Goal: Task Accomplishment & Management: Manage account settings

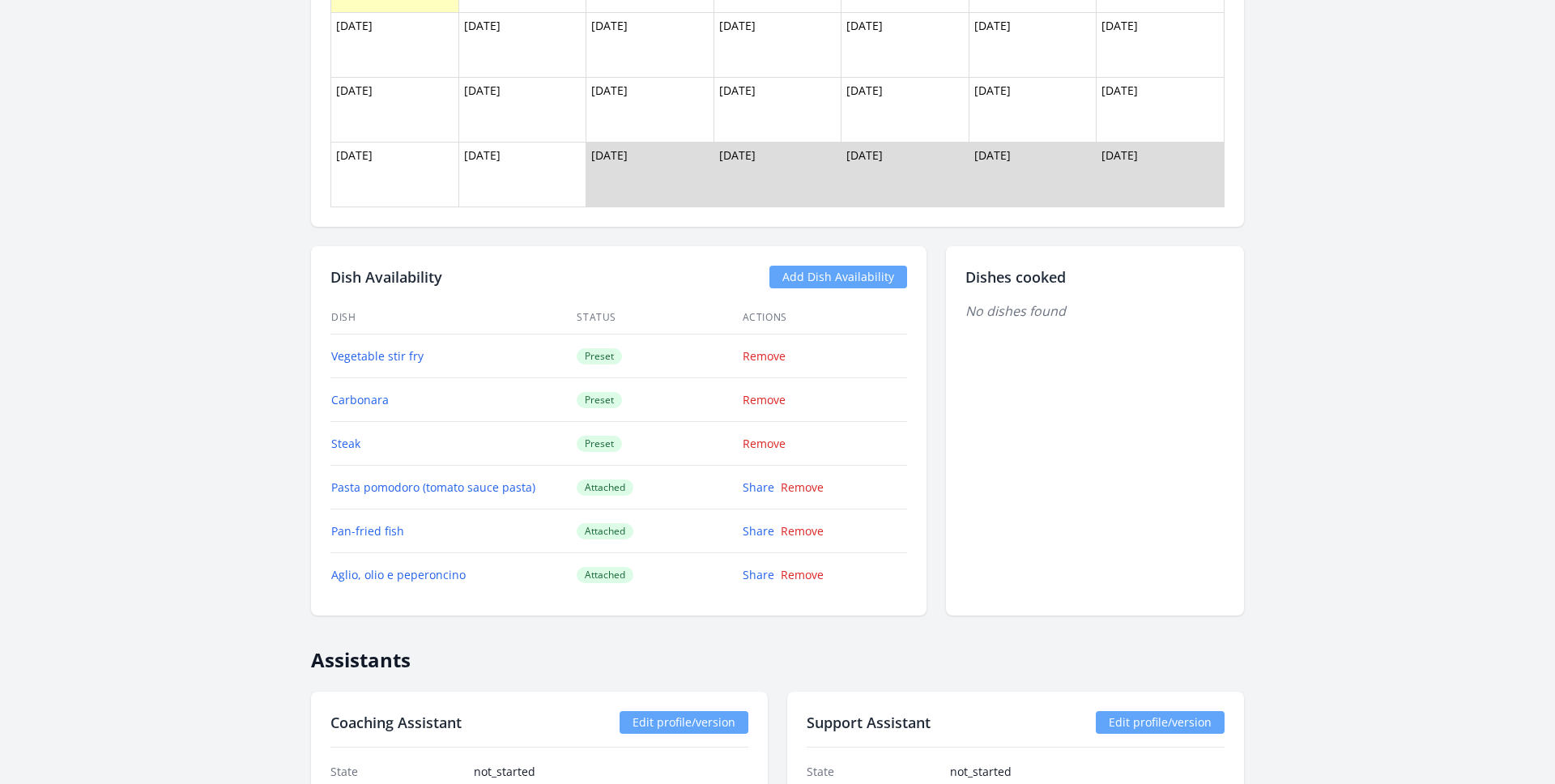
scroll to position [1392, 0]
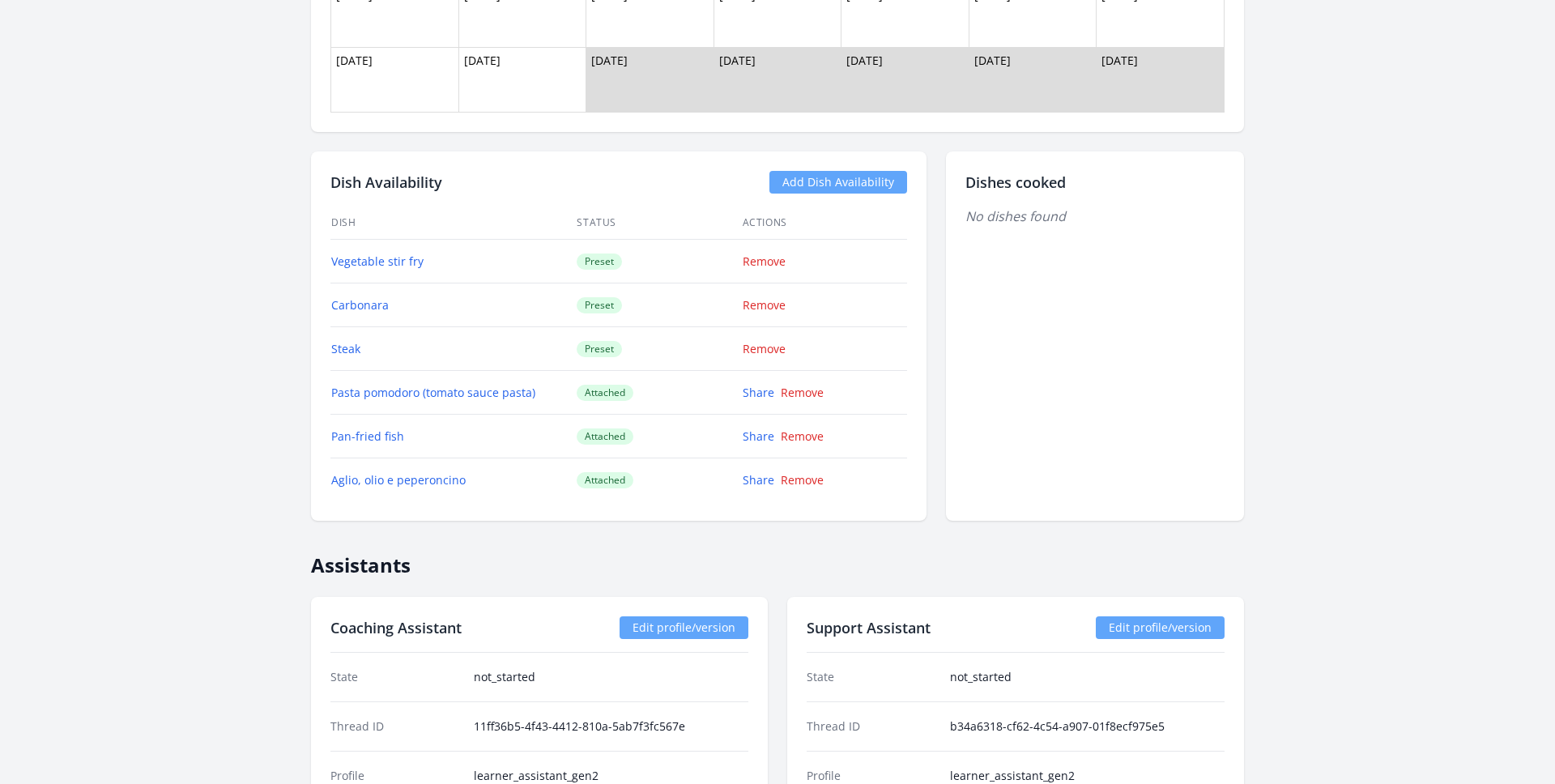
scroll to position [1486, 0]
click at [431, 314] on td "Carbonara" at bounding box center [454, 305] width 246 height 44
click at [432, 350] on td "Steak" at bounding box center [454, 349] width 246 height 44
click at [492, 255] on td "Vegetable stir fry" at bounding box center [454, 262] width 246 height 44
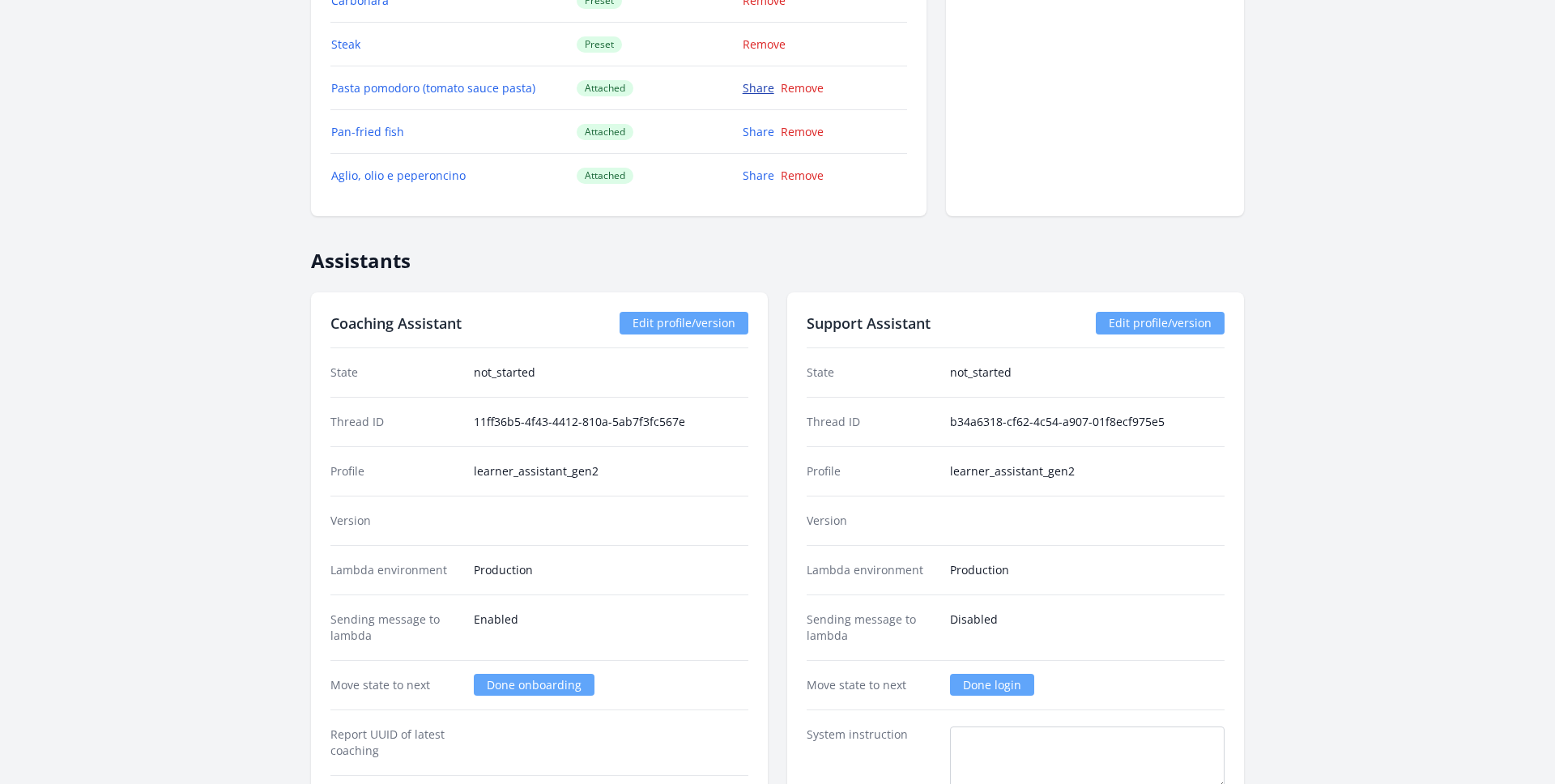
scroll to position [1460, 0]
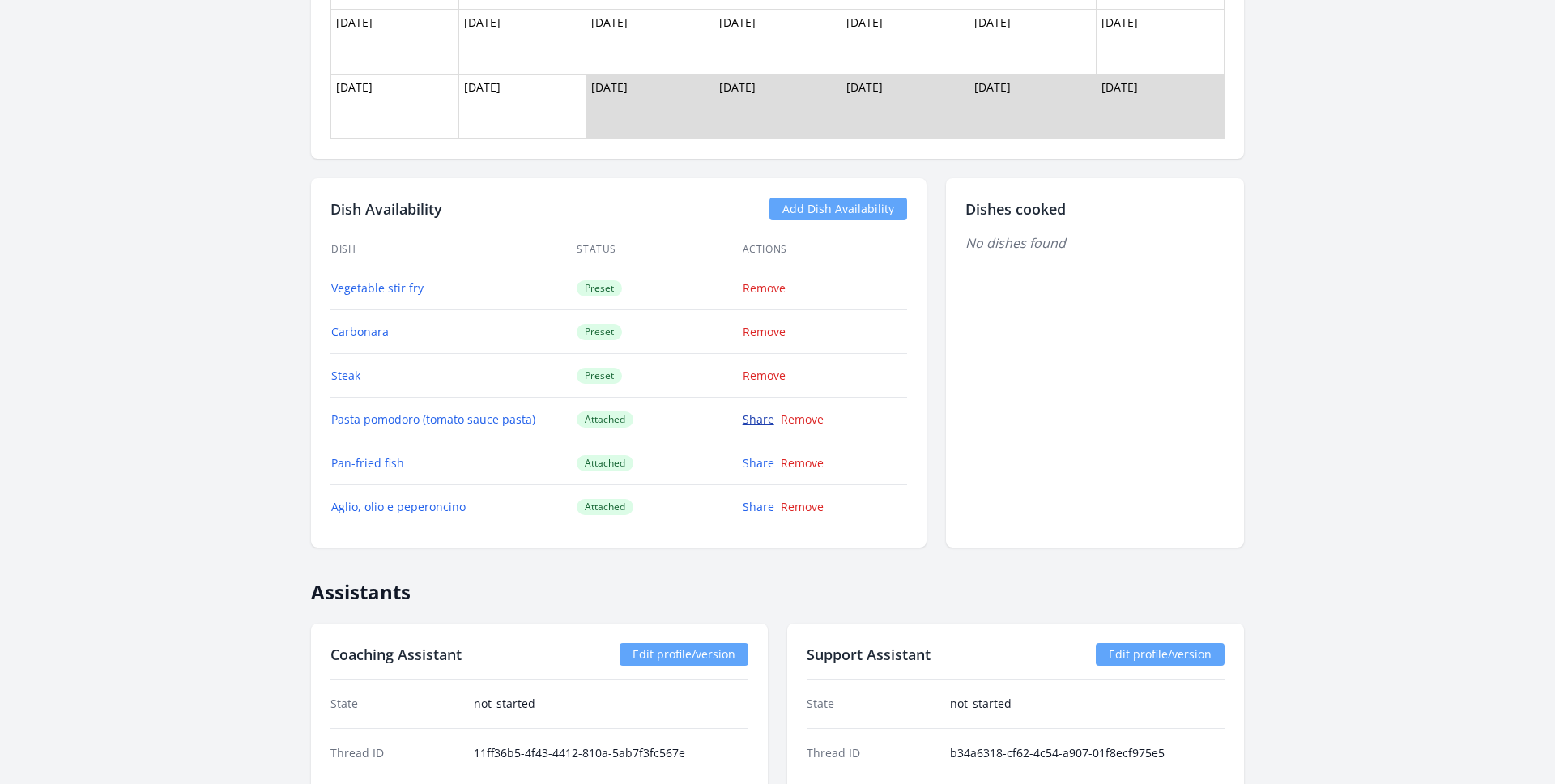
click at [750, 415] on link "Share" at bounding box center [758, 419] width 31 height 16
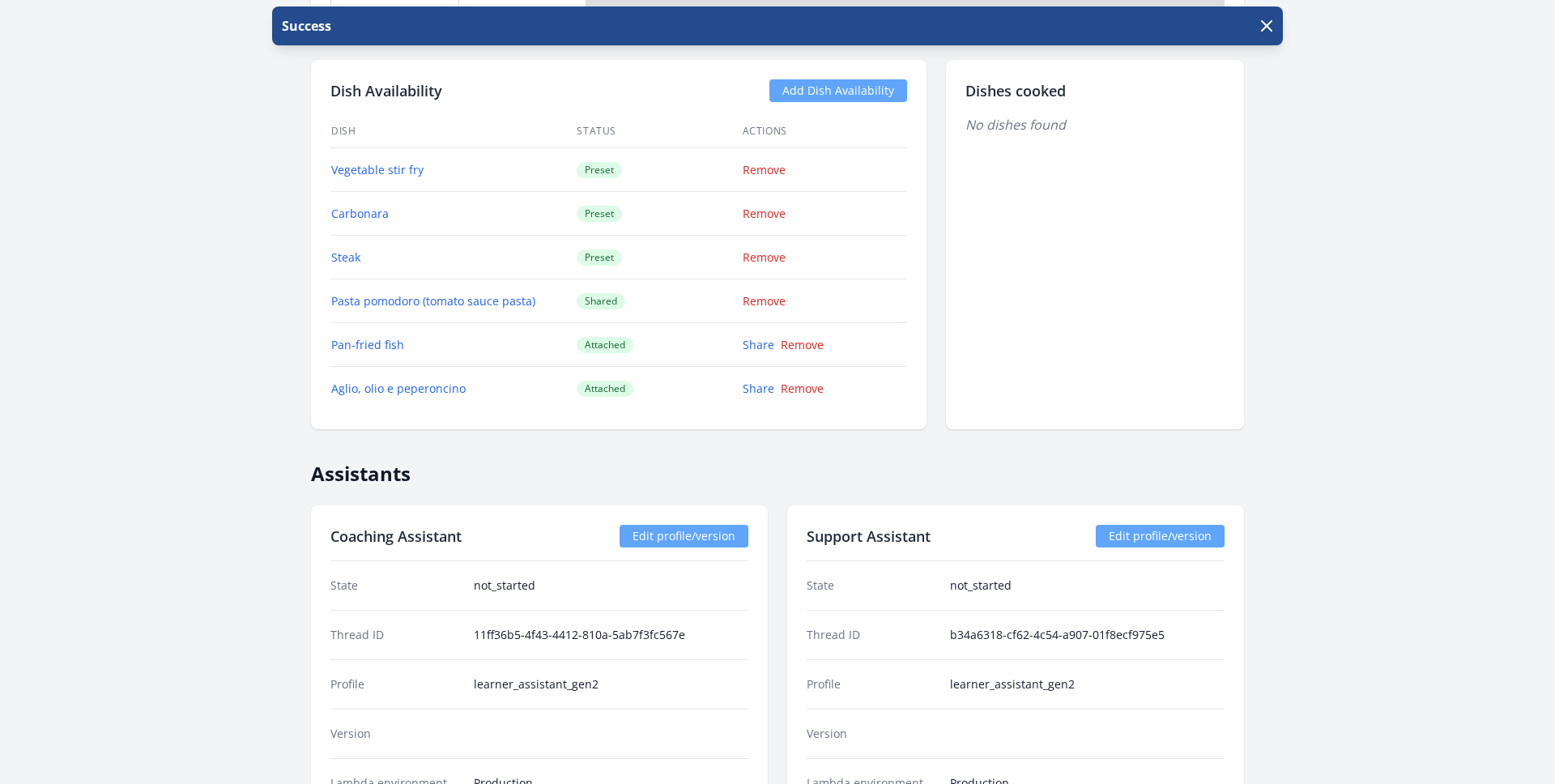
scroll to position [1656, 0]
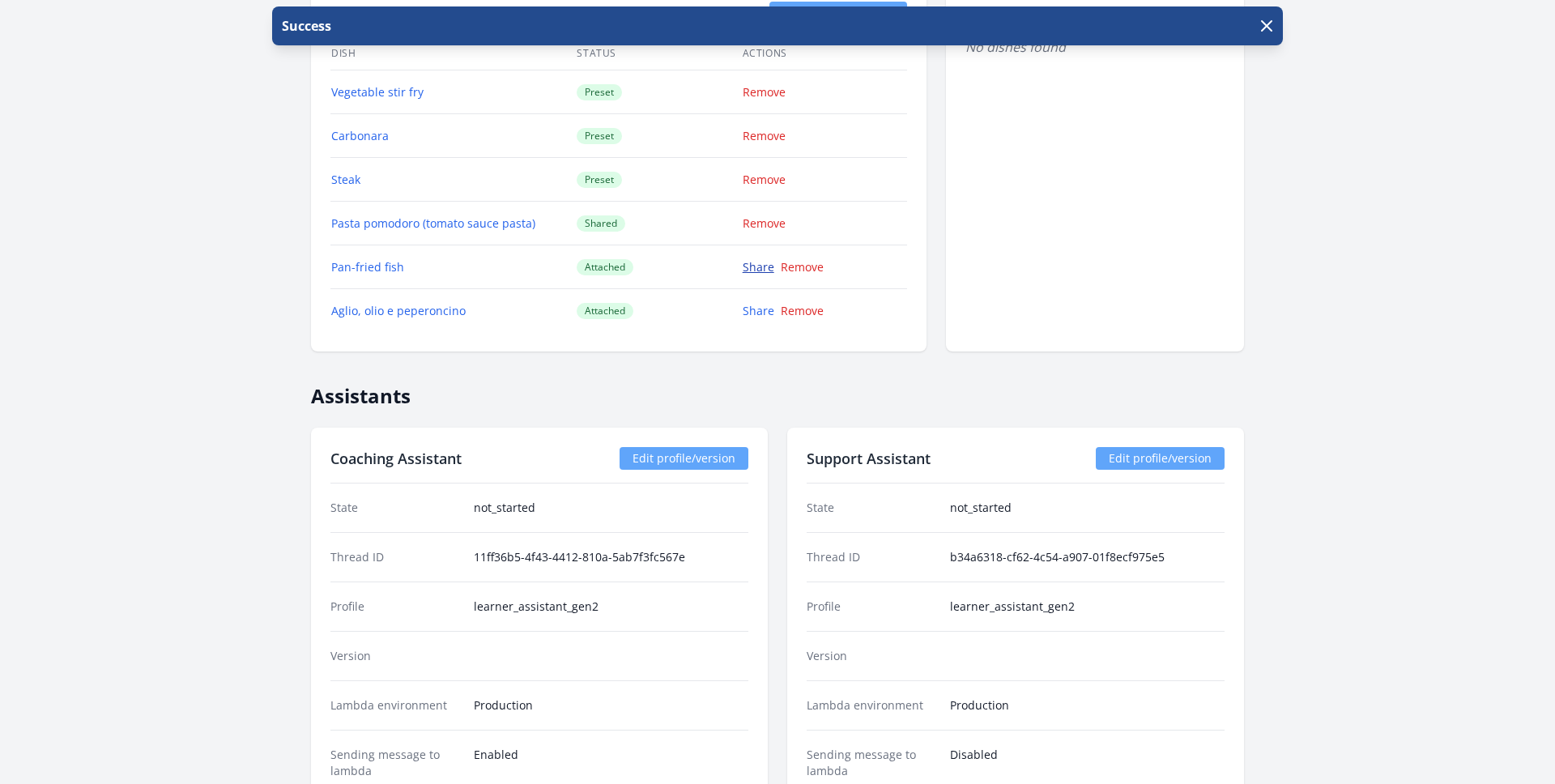
click at [750, 270] on link "Share" at bounding box center [758, 267] width 31 height 16
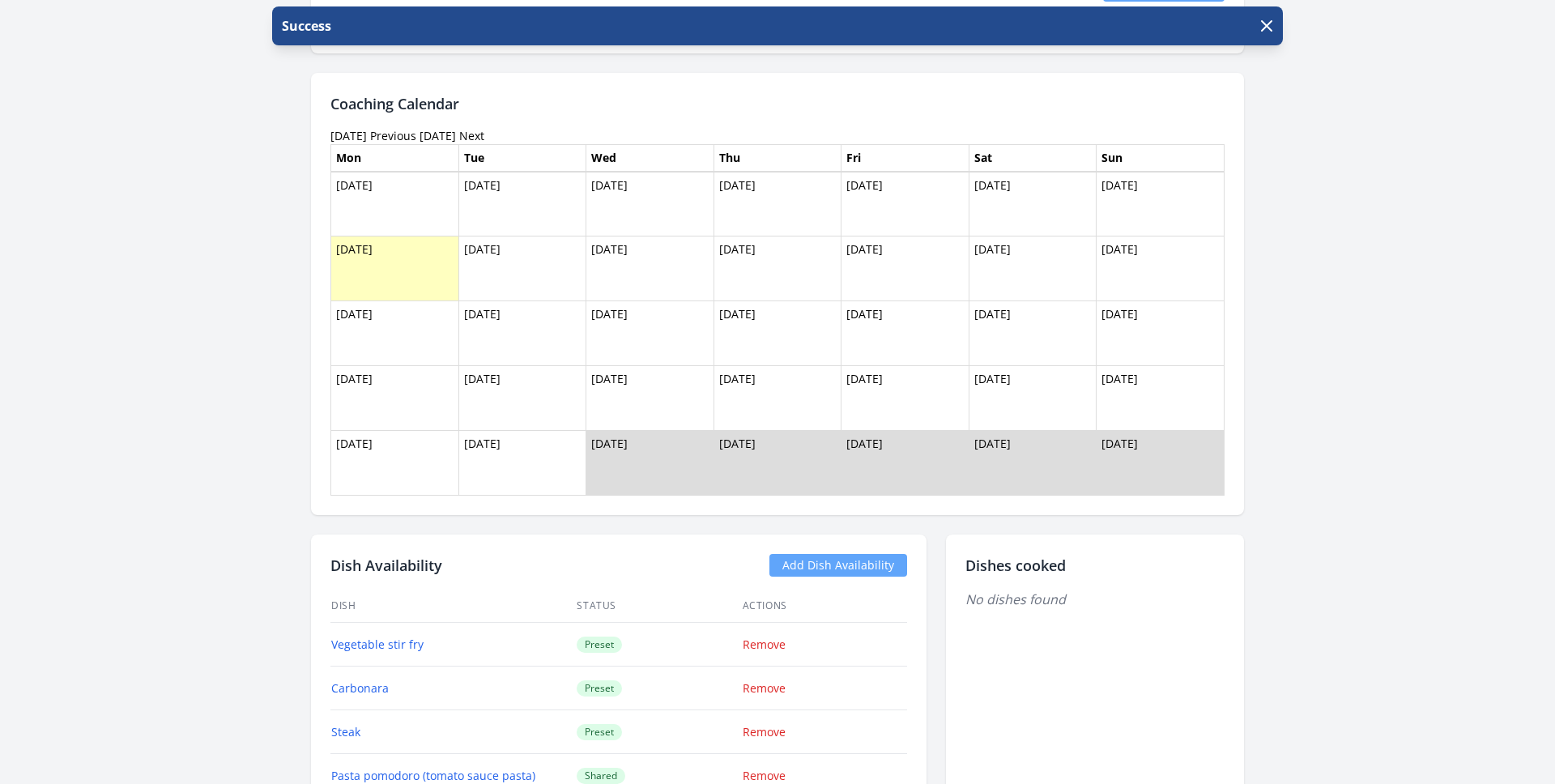
scroll to position [1285, 0]
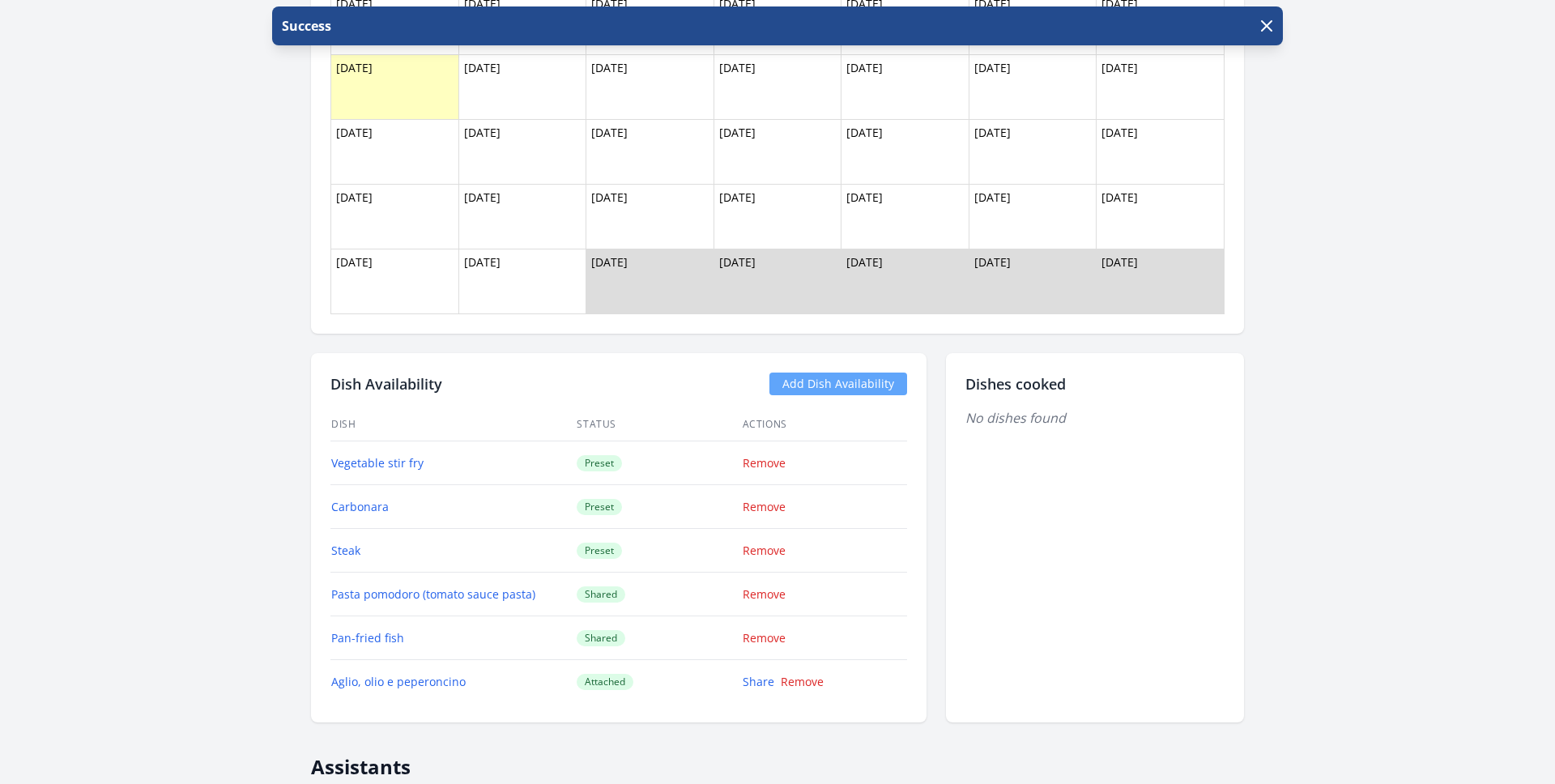
click at [836, 384] on link "Add Dish Availability" at bounding box center [838, 383] width 138 height 22
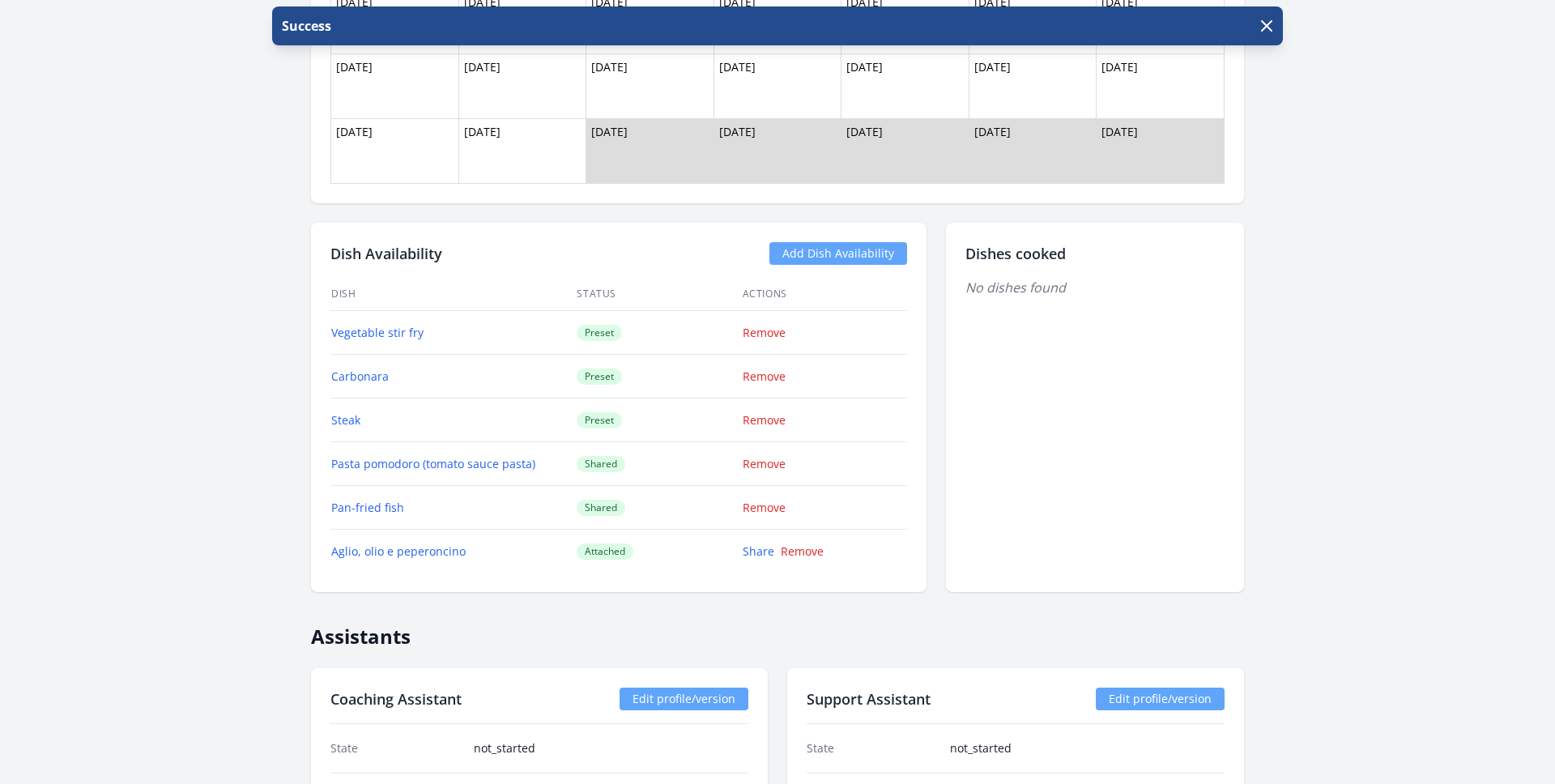
scroll to position [1413, 0]
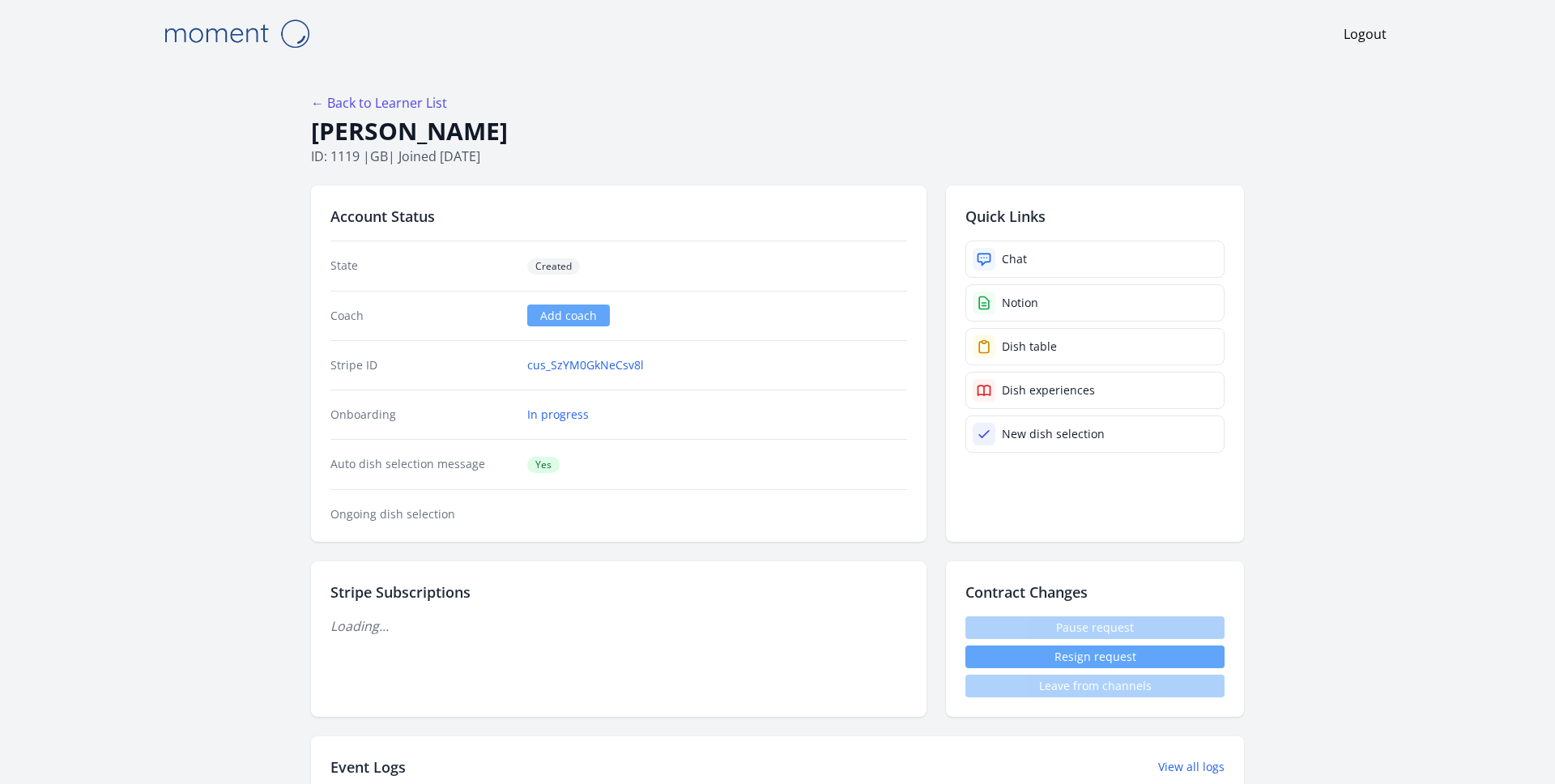
scroll to position [1407, 0]
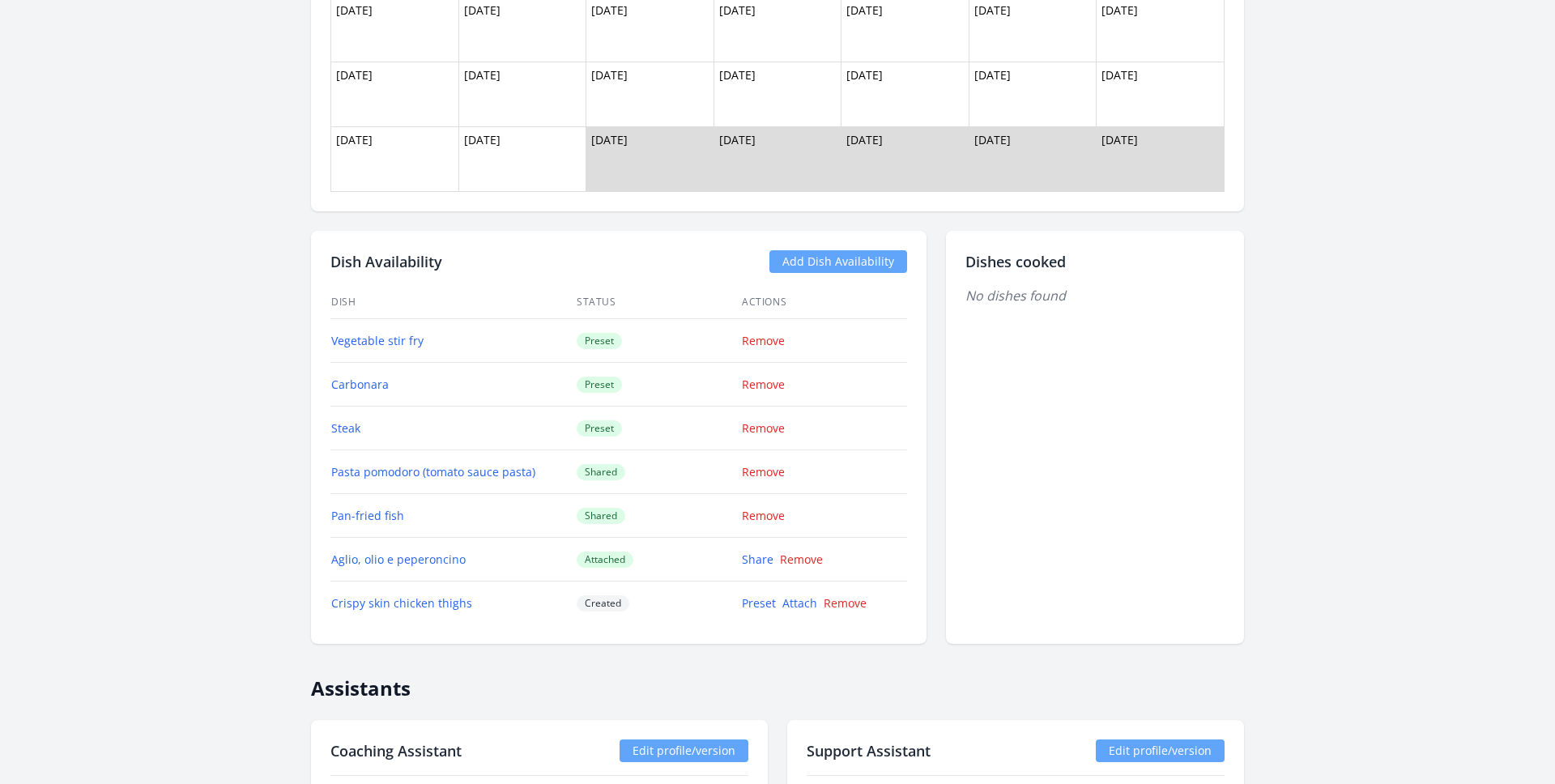
click at [826, 260] on link "Add Dish Availability" at bounding box center [838, 261] width 138 height 22
click at [816, 265] on link "Add Dish Availability" at bounding box center [838, 261] width 138 height 22
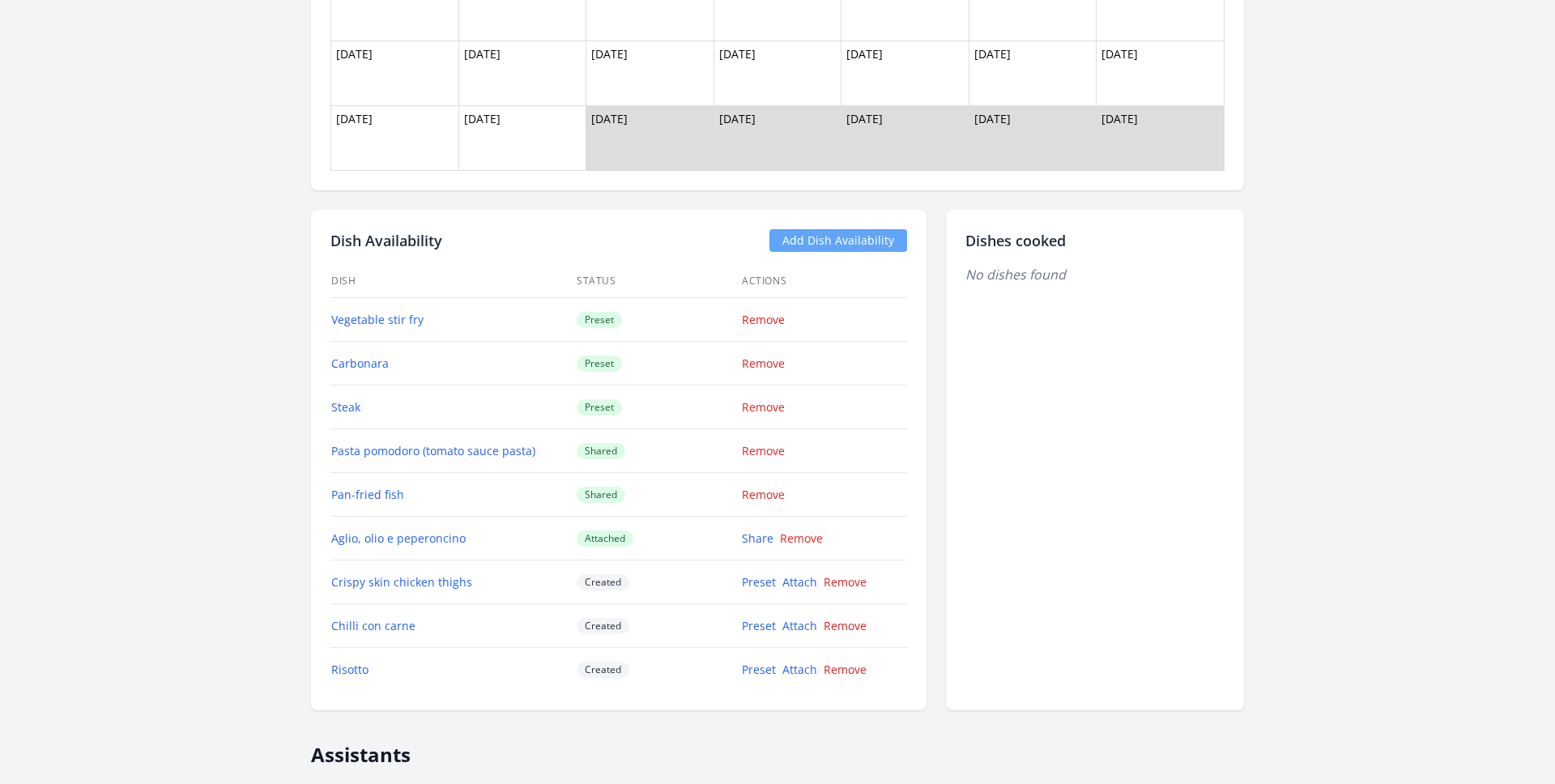
scroll to position [1435, 0]
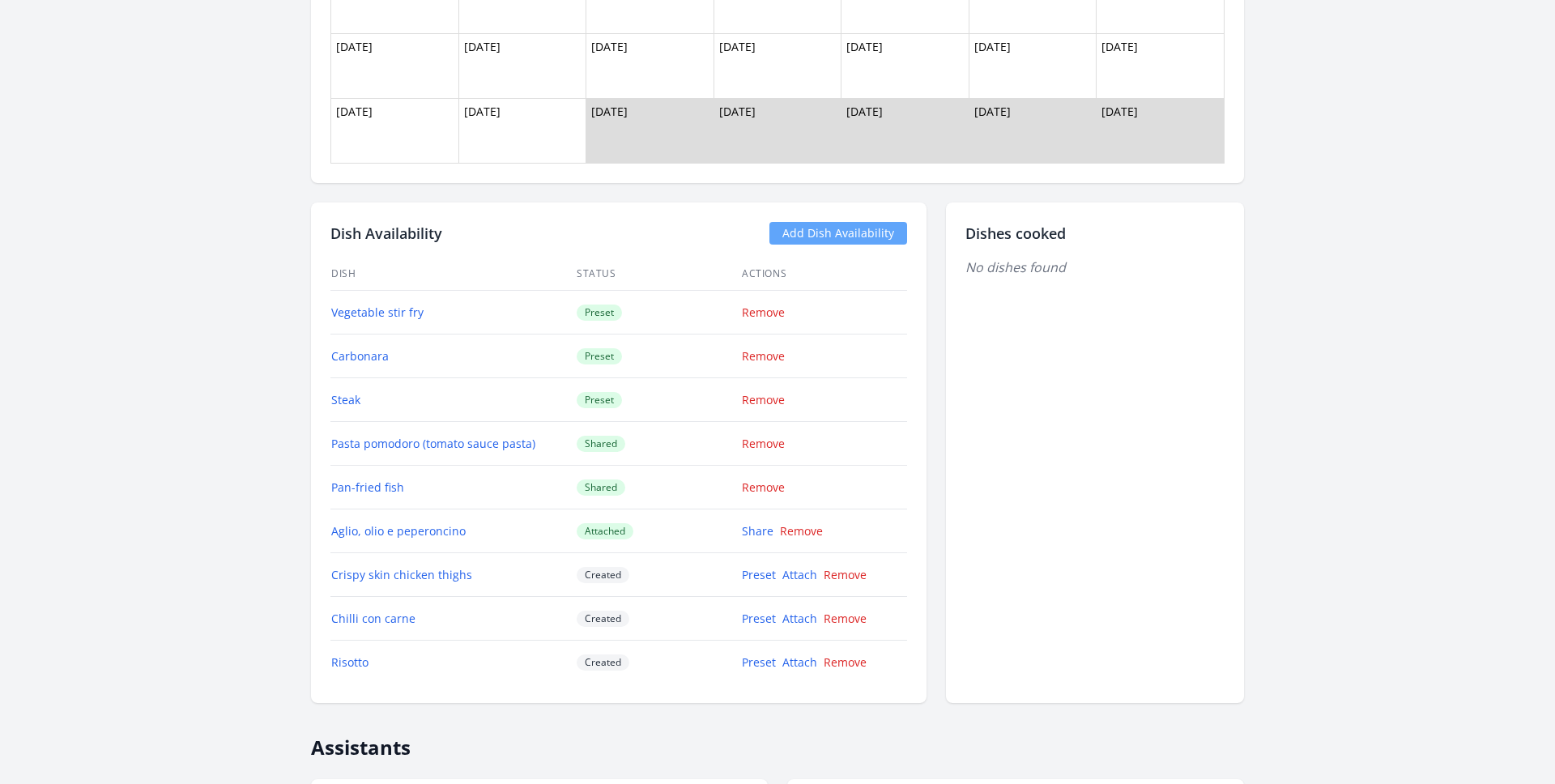
click at [834, 236] on link "Add Dish Availability" at bounding box center [838, 233] width 138 height 22
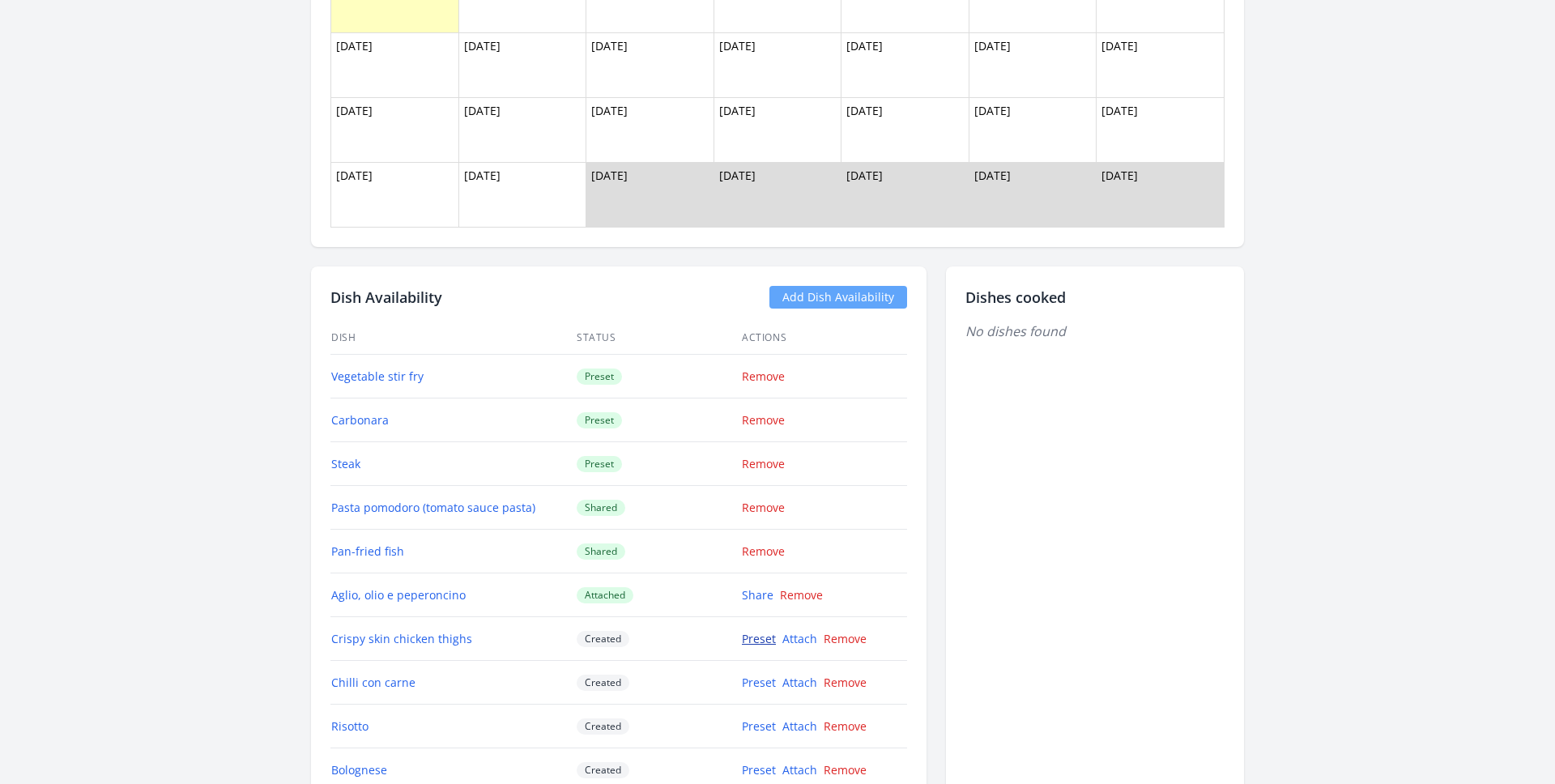
scroll to position [1435, 0]
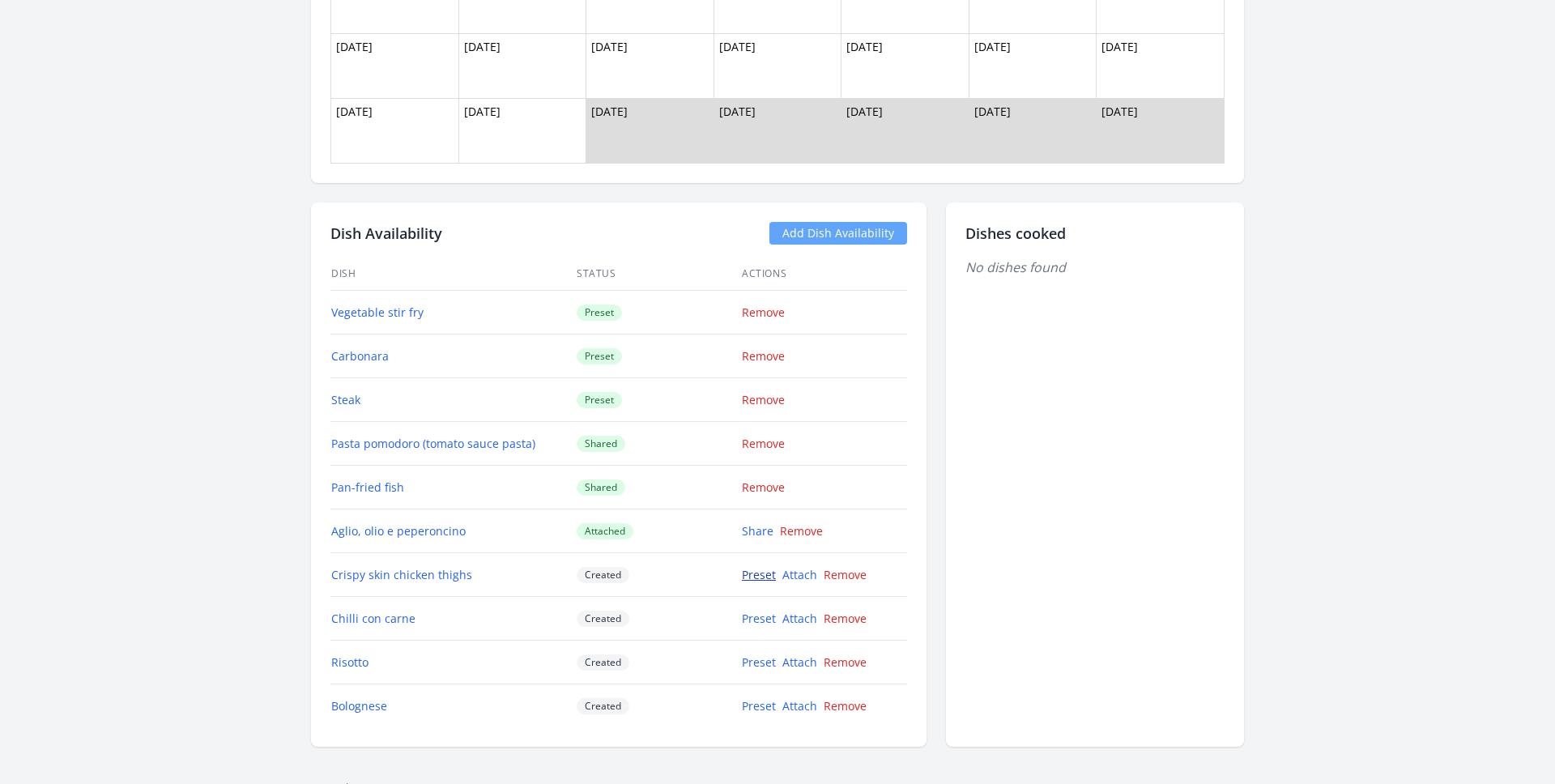
click at [749, 578] on link "Preset" at bounding box center [759, 574] width 34 height 16
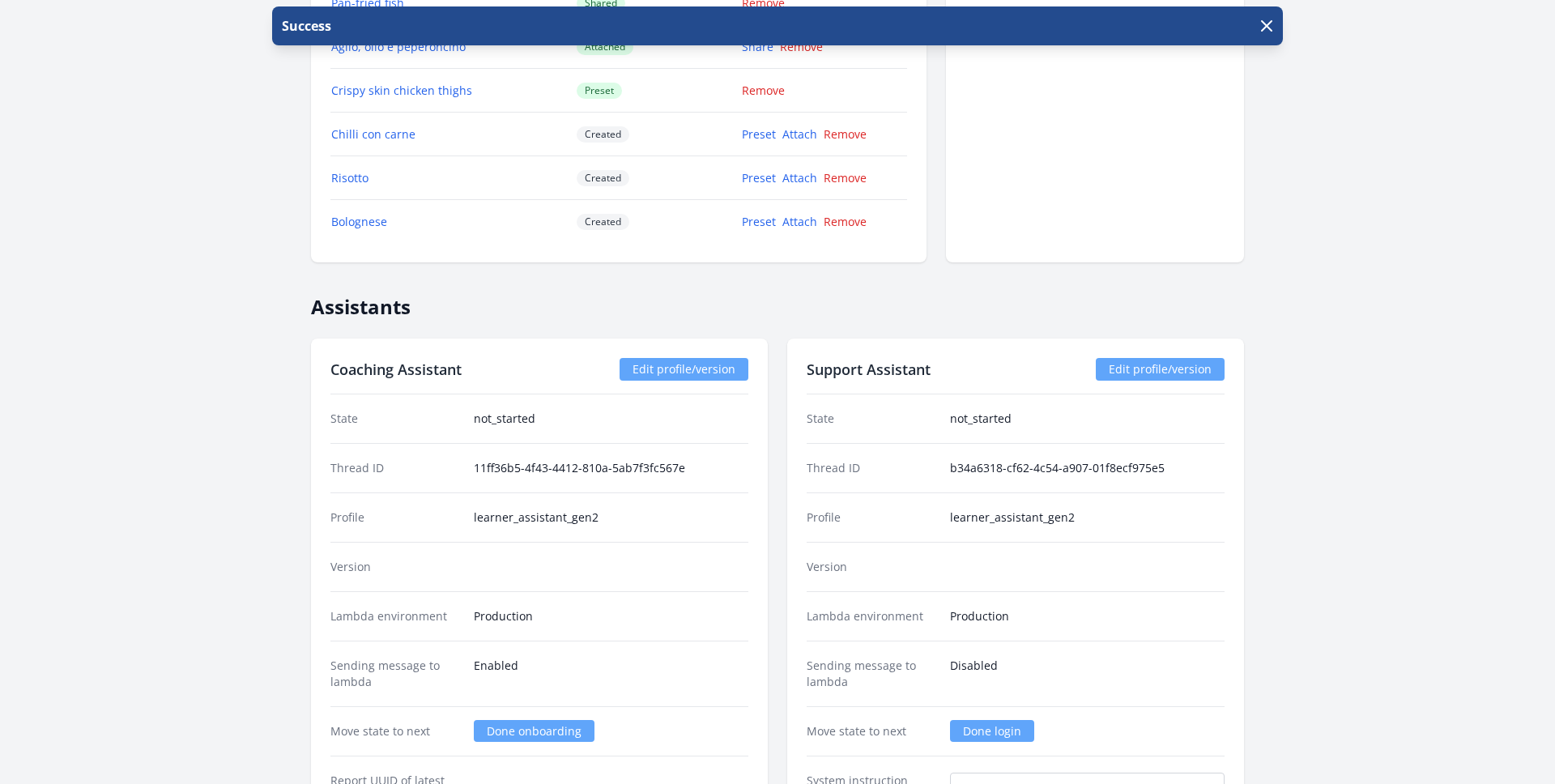
scroll to position [1814, 0]
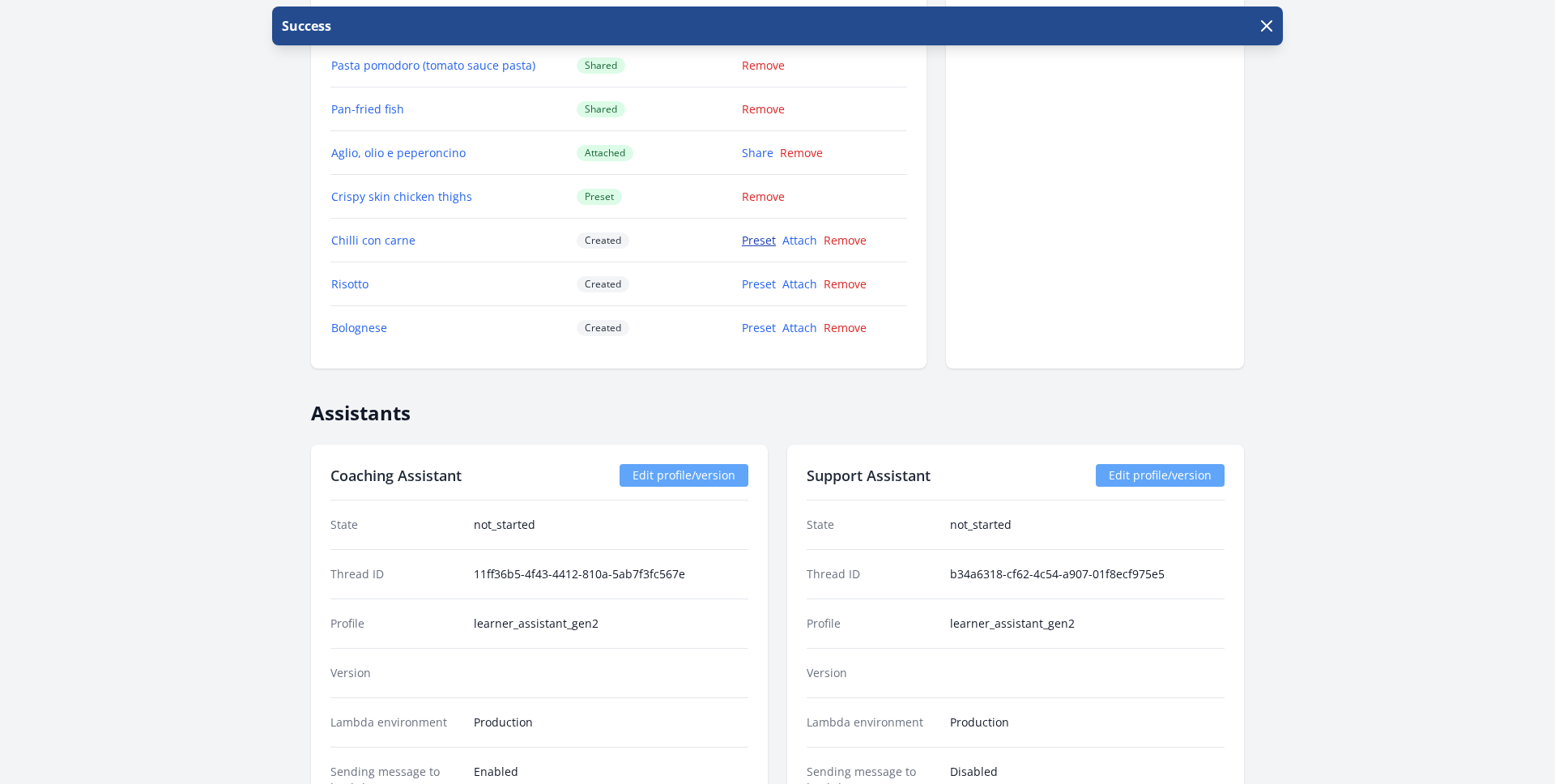
click at [767, 236] on link "Preset" at bounding box center [759, 240] width 34 height 16
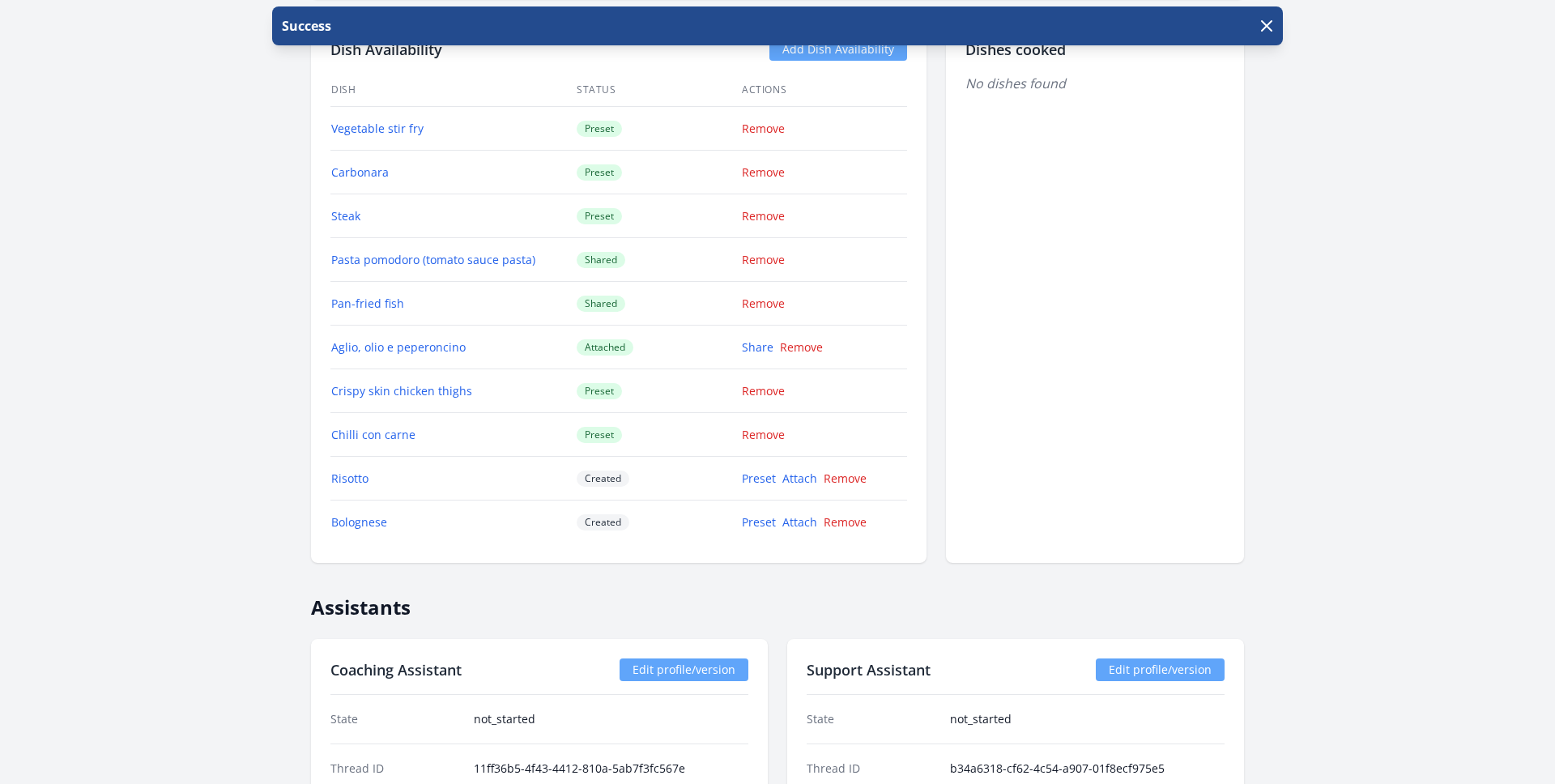
scroll to position [1721, 0]
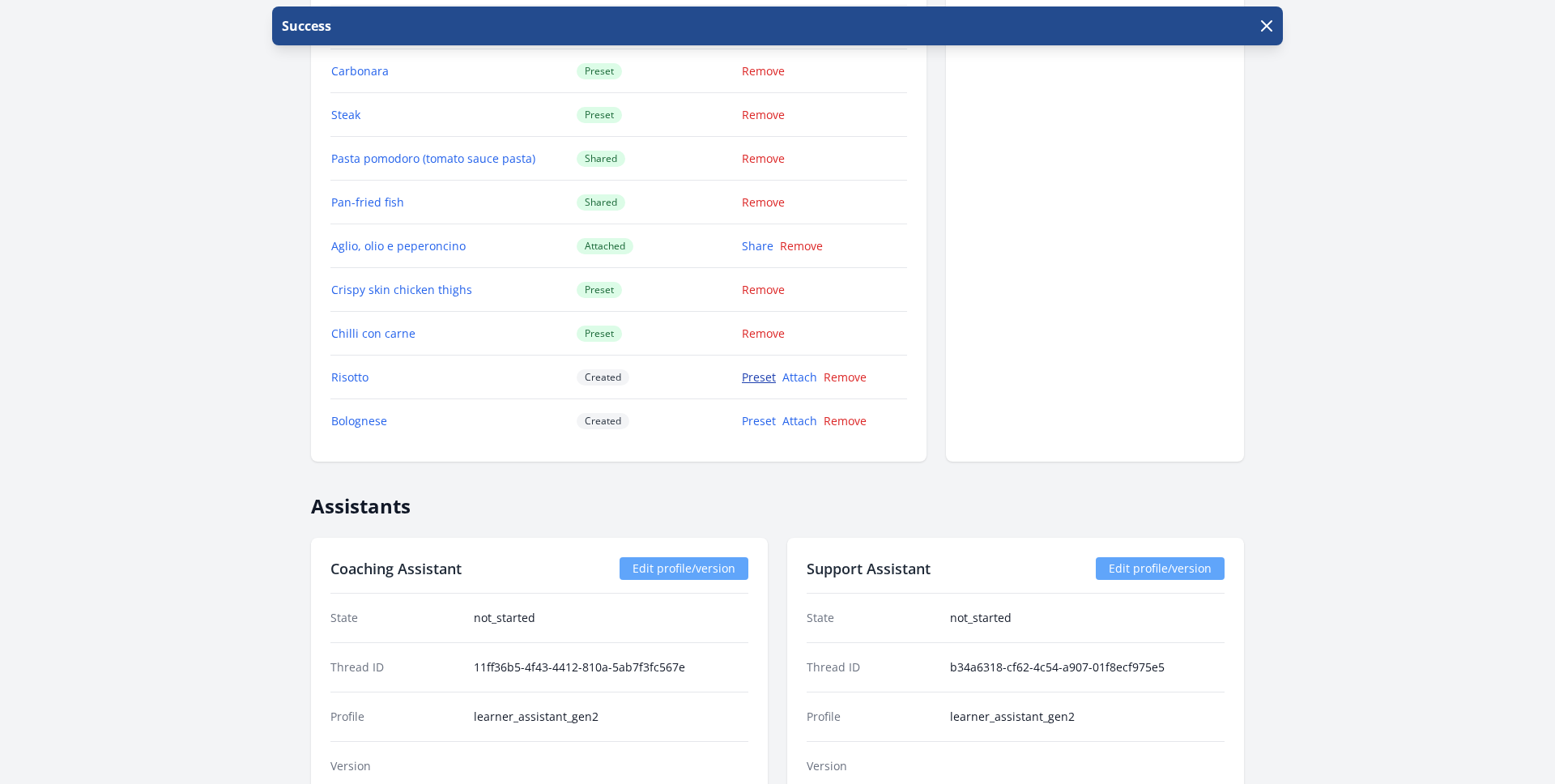
click at [755, 377] on link "Preset" at bounding box center [759, 377] width 34 height 16
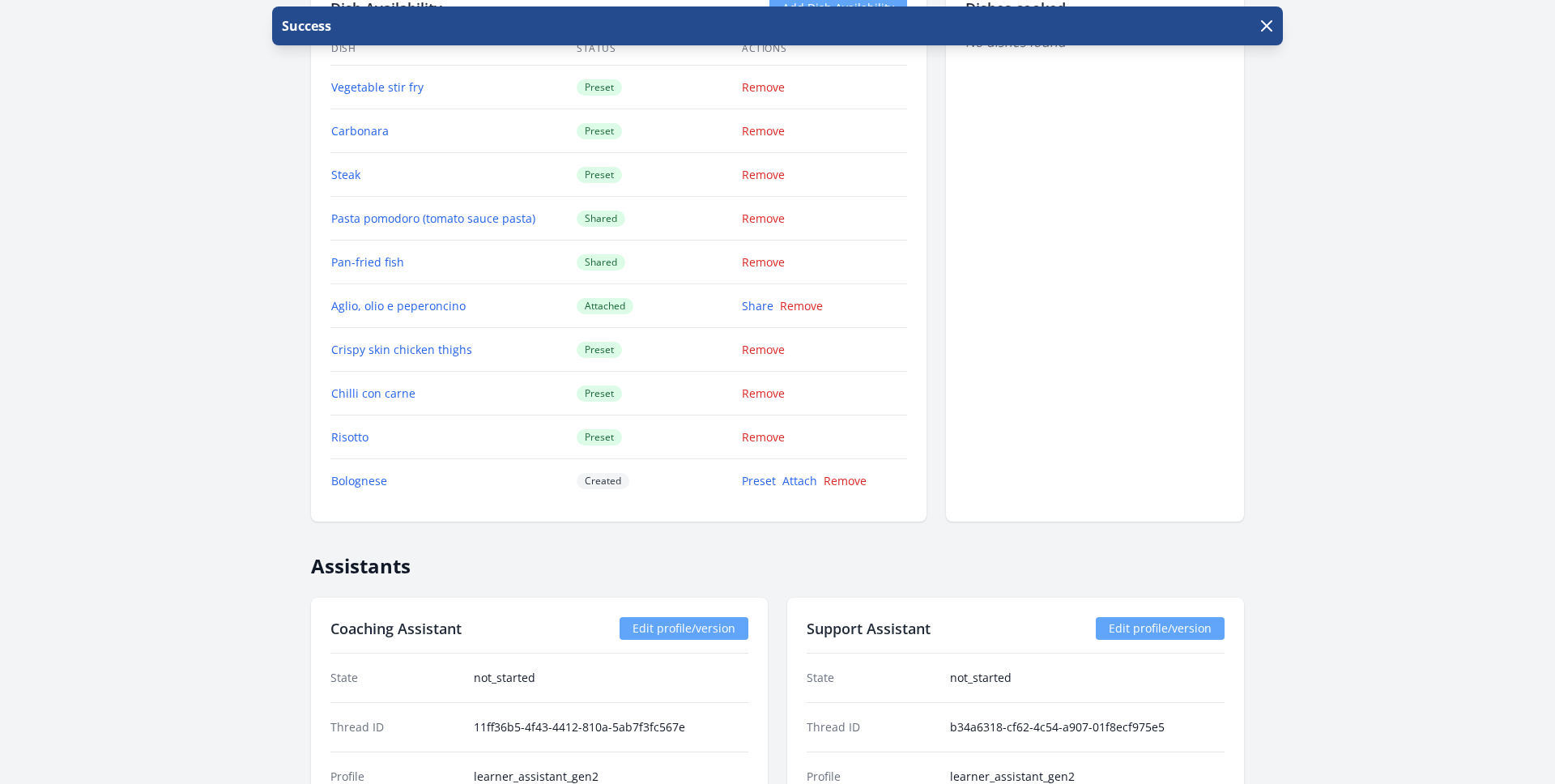
scroll to position [1852, 0]
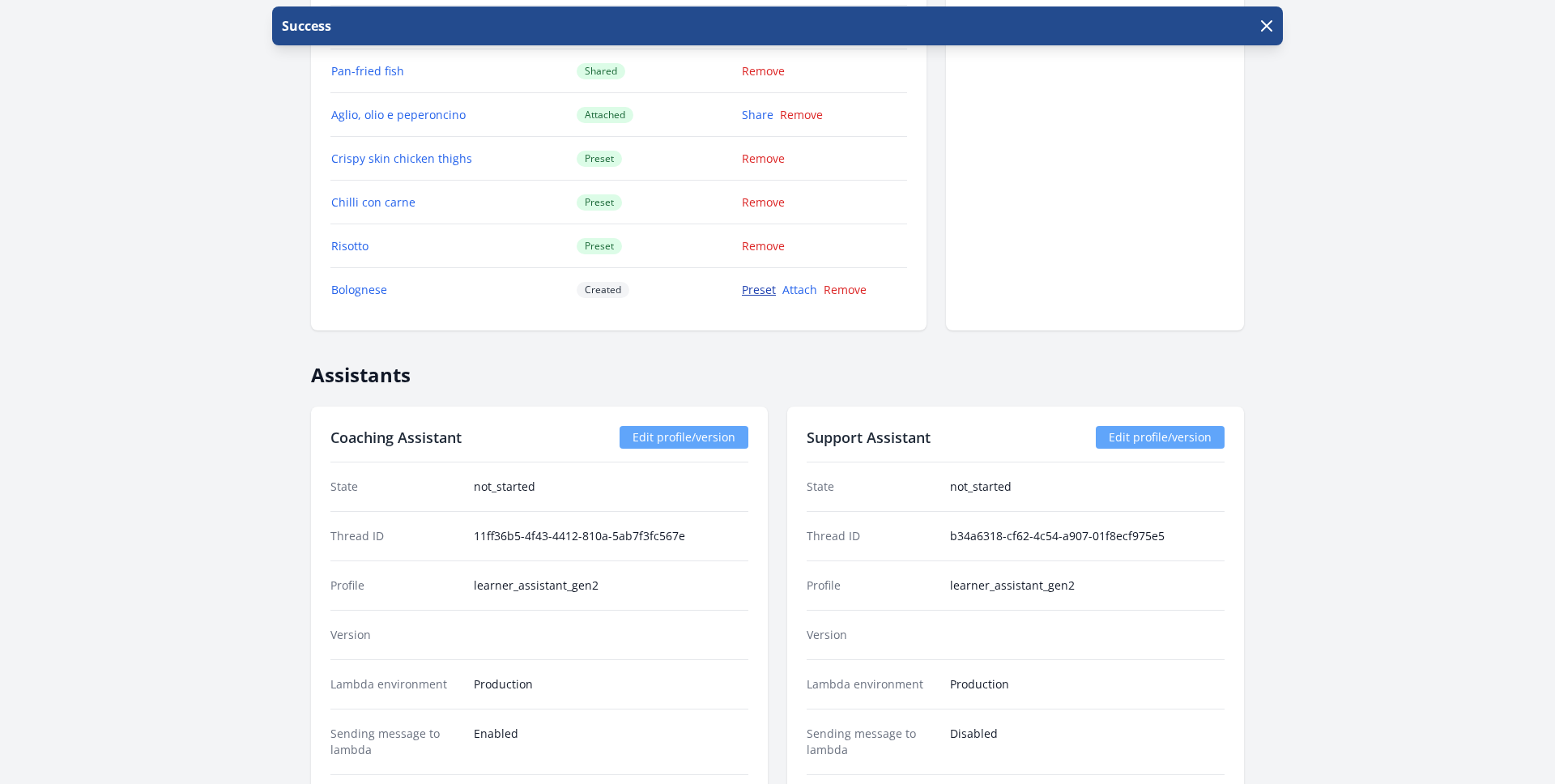
click at [757, 290] on link "Preset" at bounding box center [759, 290] width 34 height 16
